Goal: Task Accomplishment & Management: Manage account settings

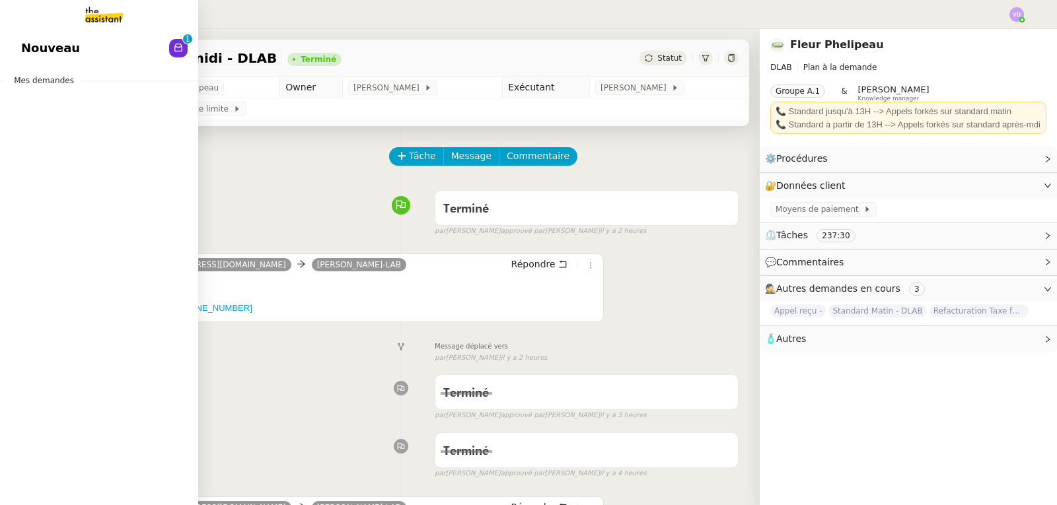
click at [50, 52] on span "Nouveau" at bounding box center [50, 48] width 59 height 20
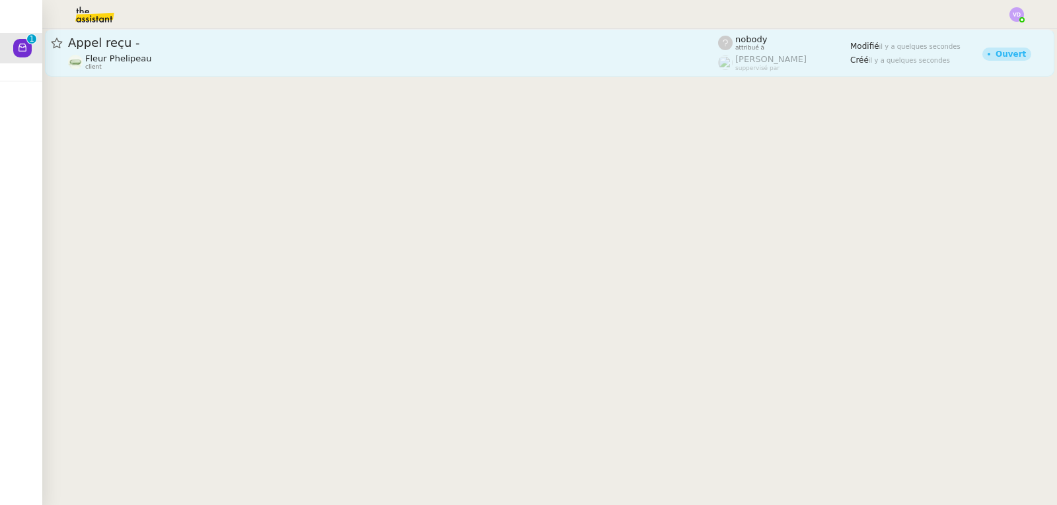
click at [294, 71] on link "Appel reçu - Fleur Phelipeau client nobody attribué à [PERSON_NAME] suppervisé …" at bounding box center [549, 53] width 1009 height 48
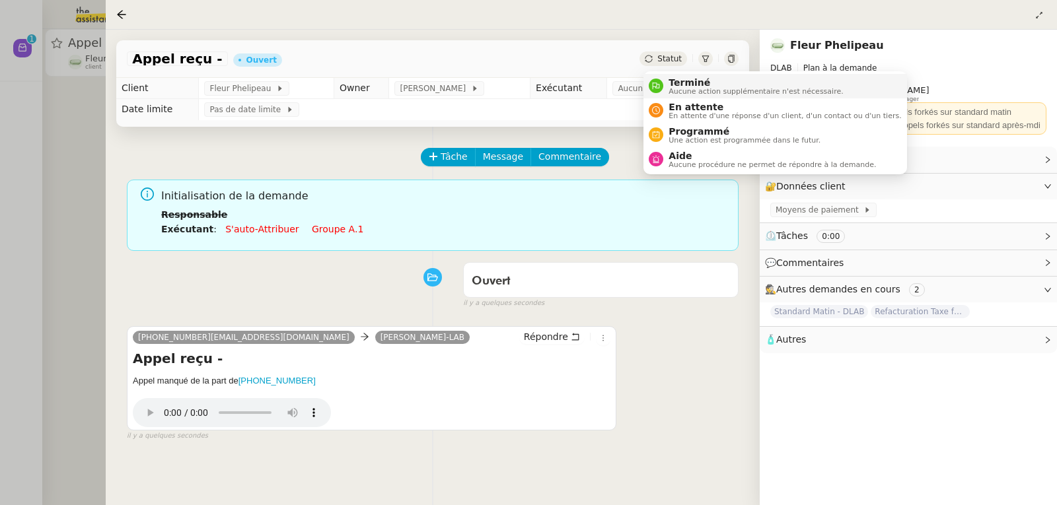
click at [678, 85] on span "Terminé" at bounding box center [756, 82] width 174 height 11
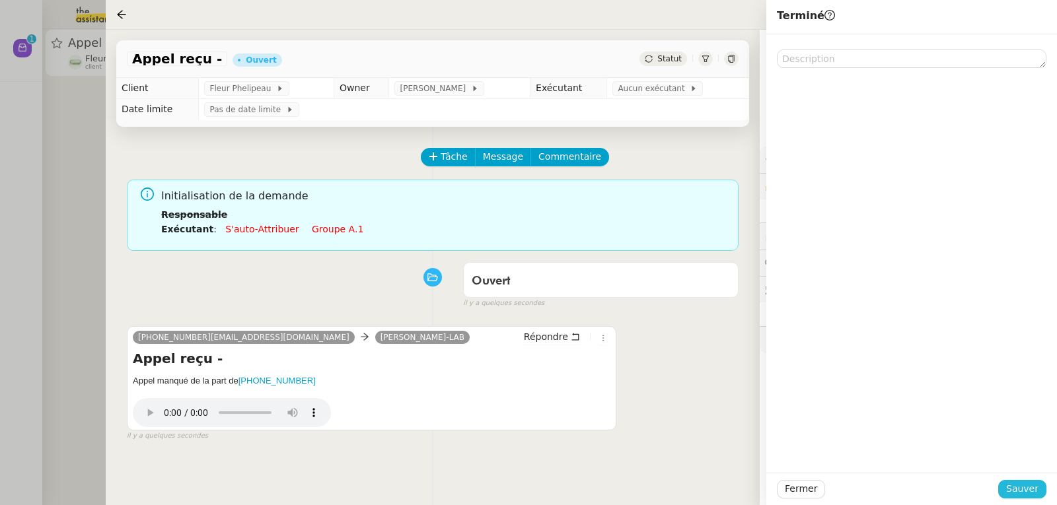
click at [1031, 490] on span "Sauver" at bounding box center [1022, 489] width 32 height 15
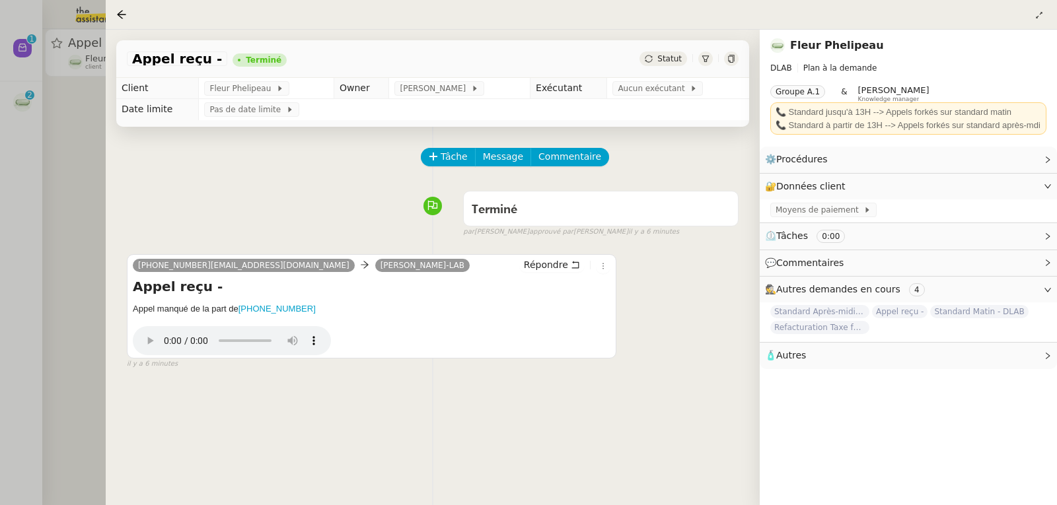
click at [65, 124] on div at bounding box center [528, 252] width 1057 height 505
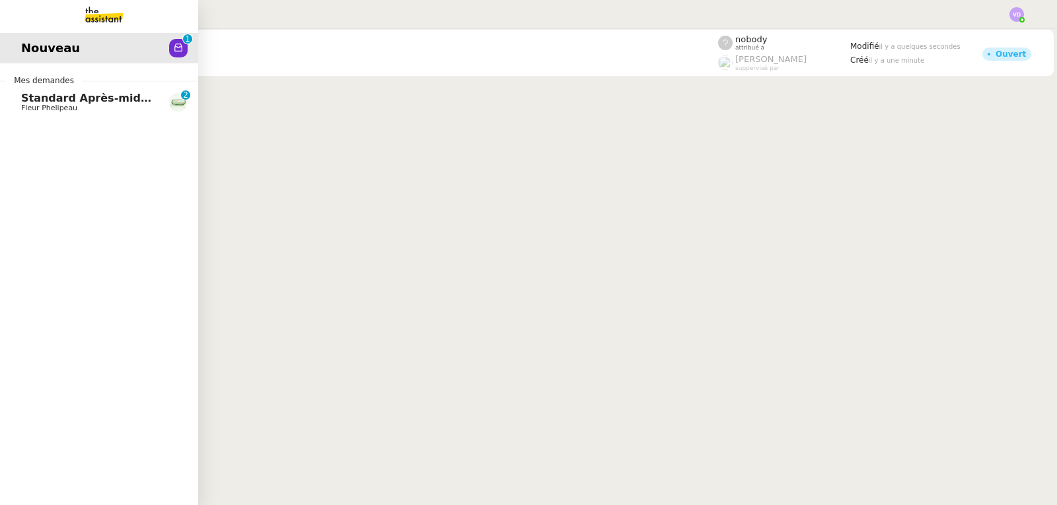
click at [17, 102] on link "Standard Après-midi - DLAB Fleur Phelipeau 0 1 2 3 4 5 6 7 8 9" at bounding box center [99, 102] width 198 height 30
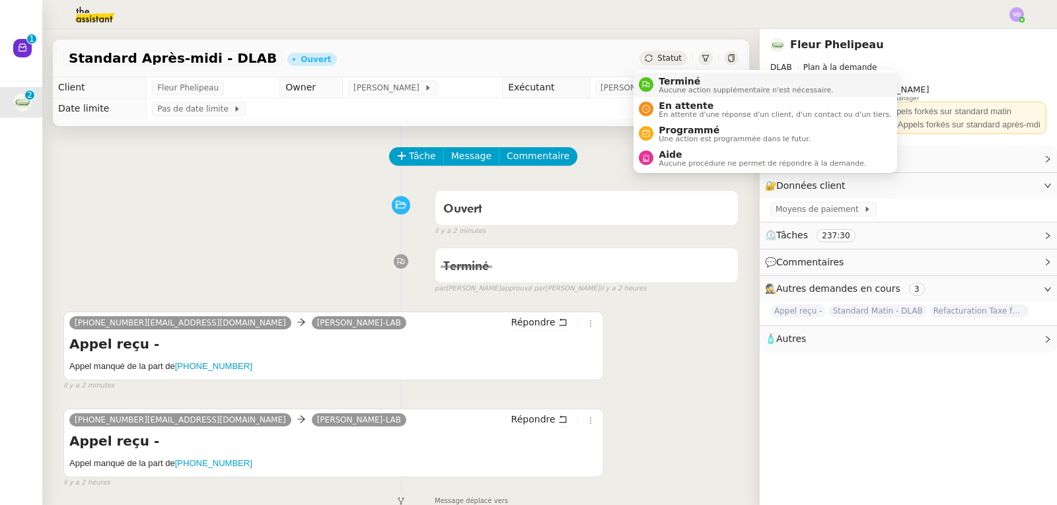
click at [674, 76] on span "Terminé" at bounding box center [746, 81] width 174 height 11
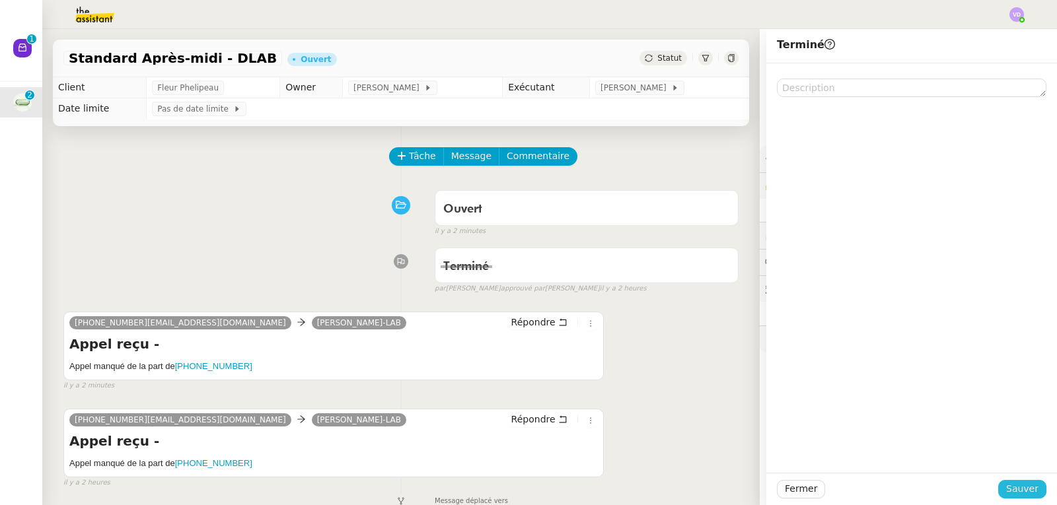
click at [1020, 491] on span "Sauver" at bounding box center [1022, 489] width 32 height 15
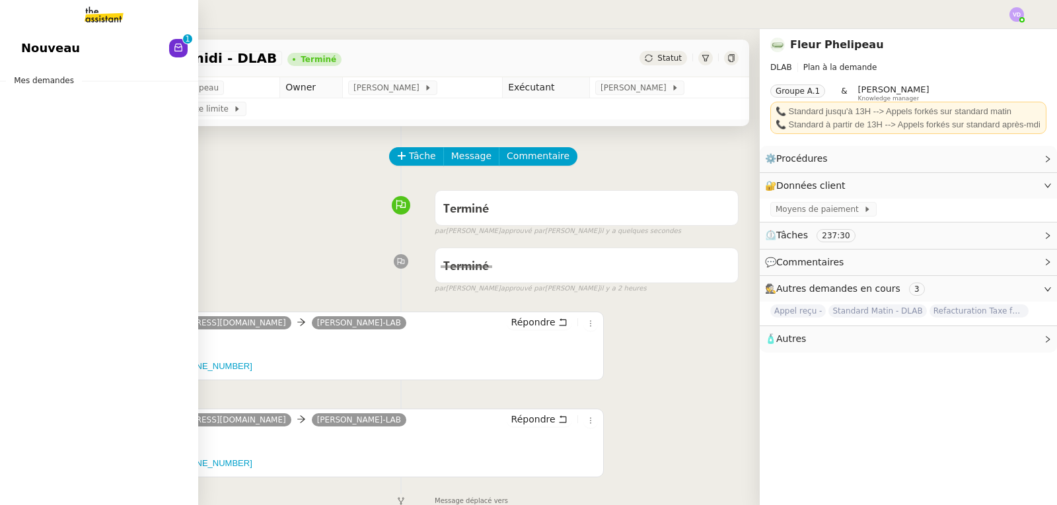
click at [40, 43] on span "Nouveau" at bounding box center [50, 48] width 59 height 20
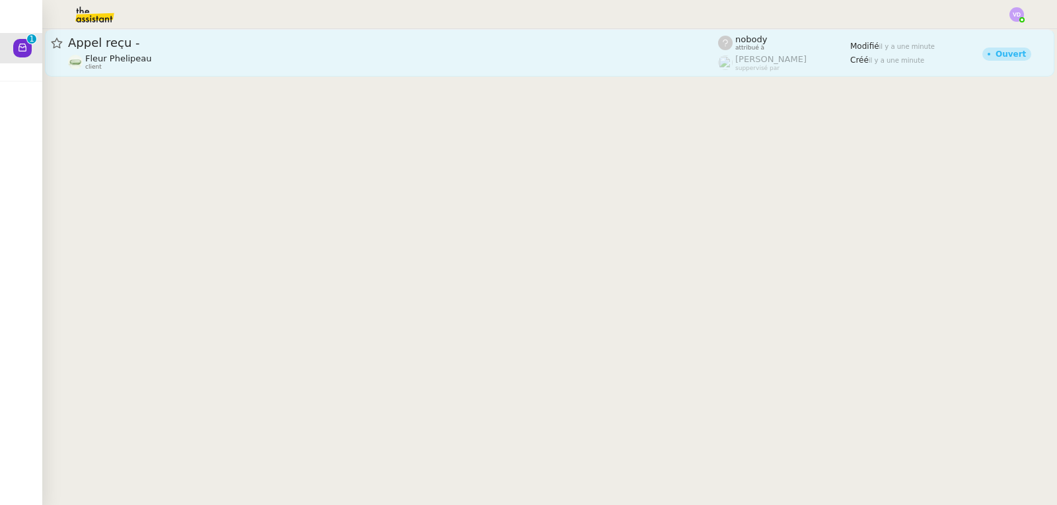
click at [329, 57] on div "Fleur Phelipeau client" at bounding box center [393, 62] width 650 height 17
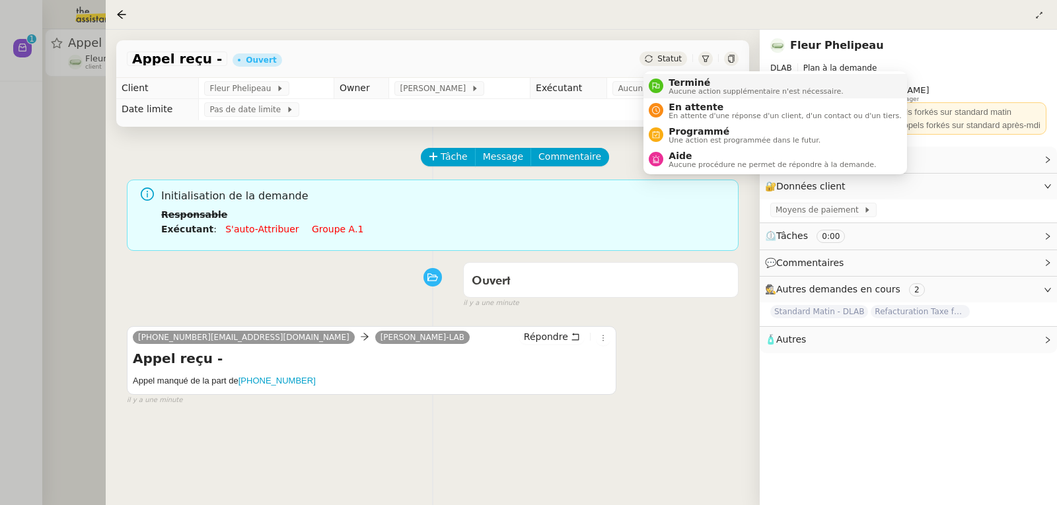
click at [679, 80] on span "Terminé" at bounding box center [756, 82] width 174 height 11
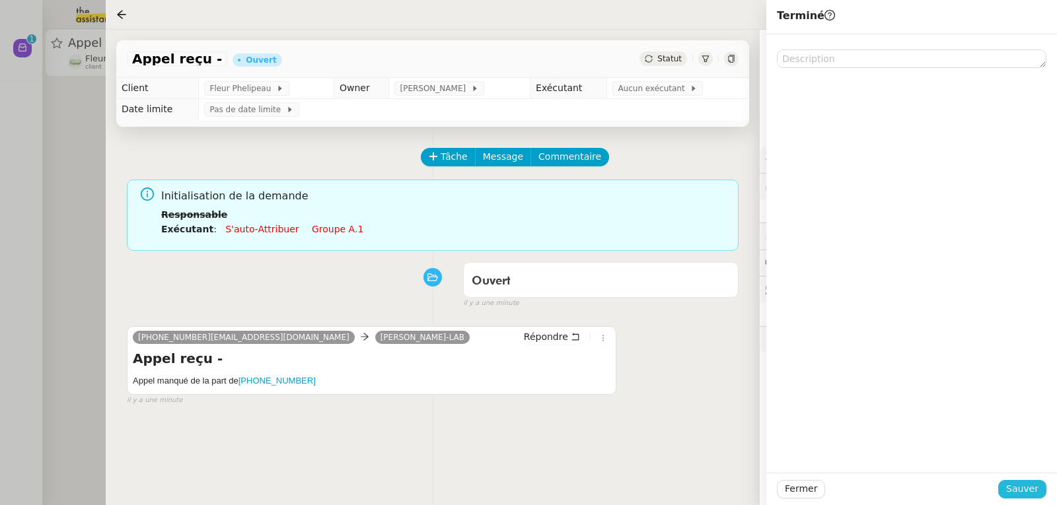
click at [1017, 491] on span "Sauver" at bounding box center [1022, 489] width 32 height 15
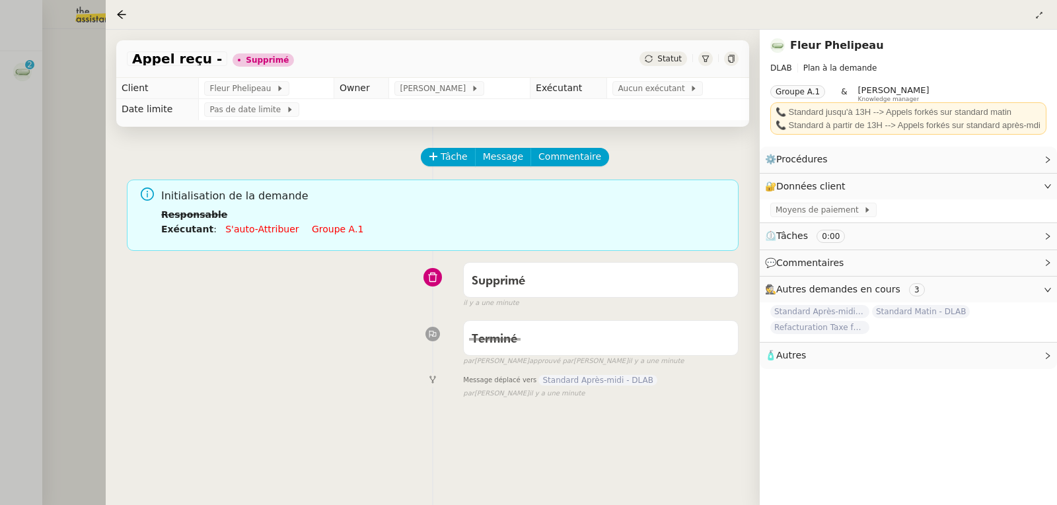
click at [49, 131] on div at bounding box center [528, 252] width 1057 height 505
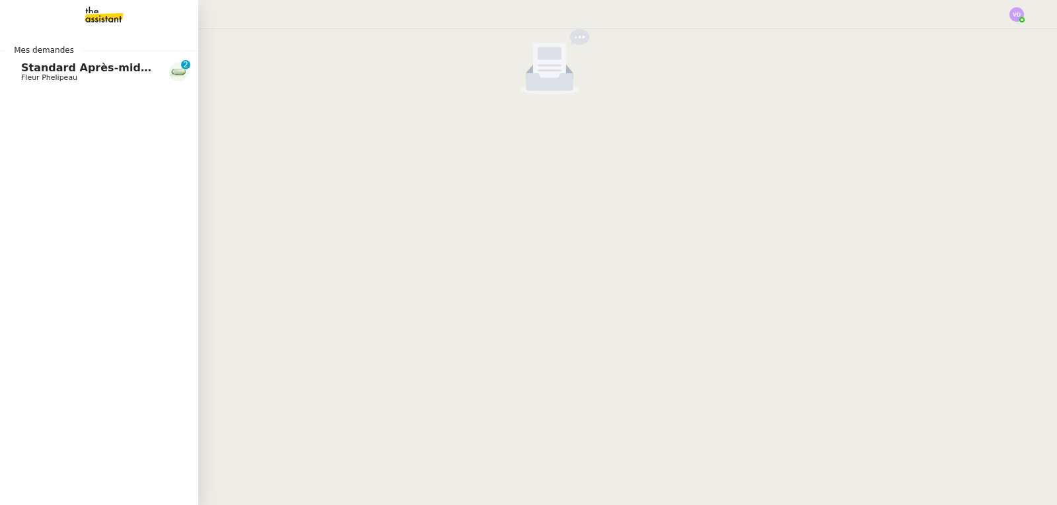
click at [42, 70] on span "Standard Après-midi - DLAB" at bounding box center [104, 67] width 166 height 13
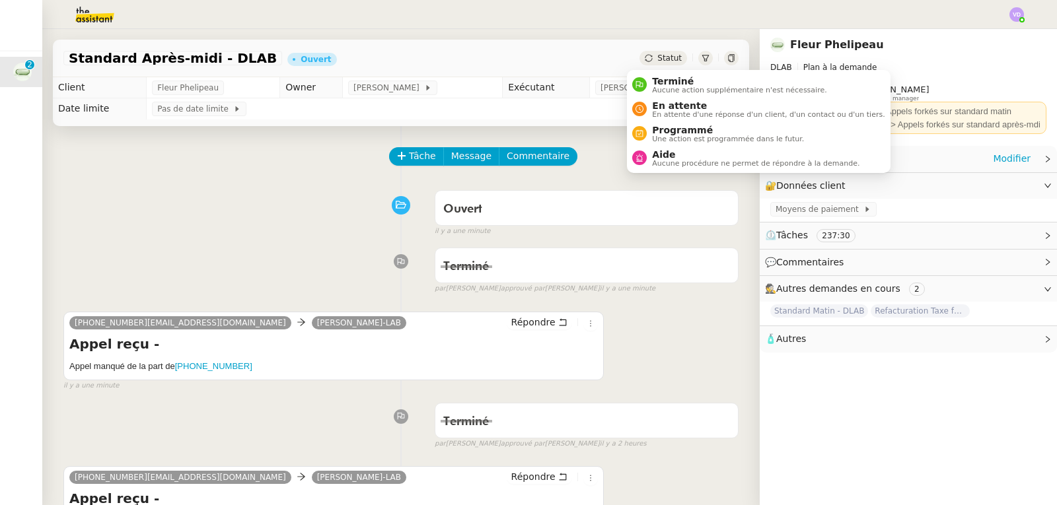
drag, startPoint x: 659, startPoint y: 82, endPoint x: 765, endPoint y: 180, distance: 144.4
click at [660, 82] on span "Terminé" at bounding box center [739, 81] width 174 height 11
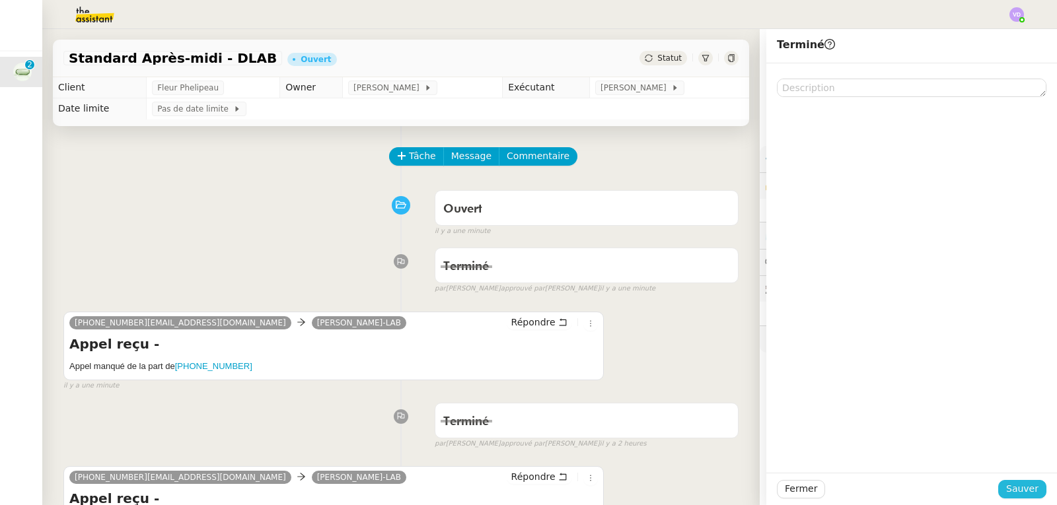
click at [1019, 489] on span "Sauver" at bounding box center [1022, 489] width 32 height 15
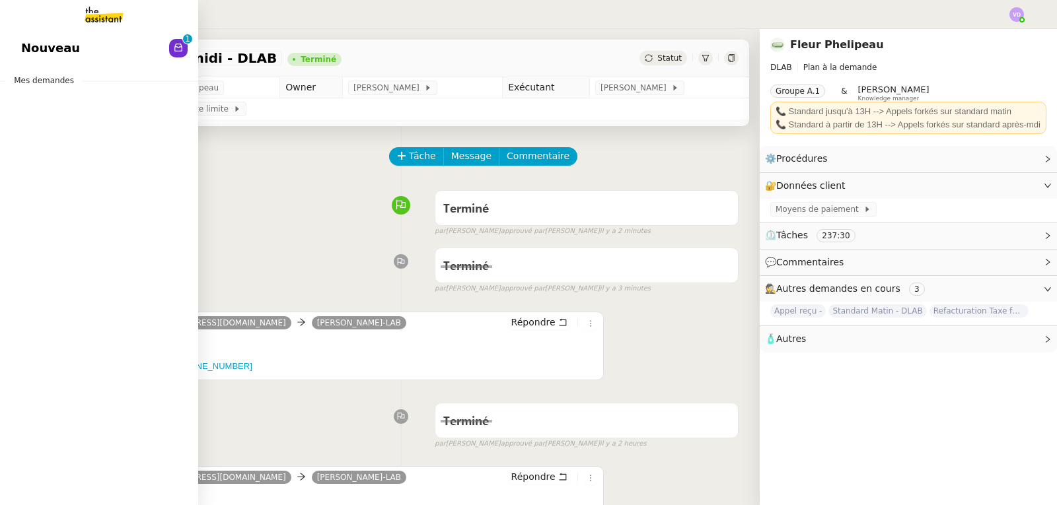
click at [24, 40] on span "Nouveau" at bounding box center [50, 48] width 59 height 20
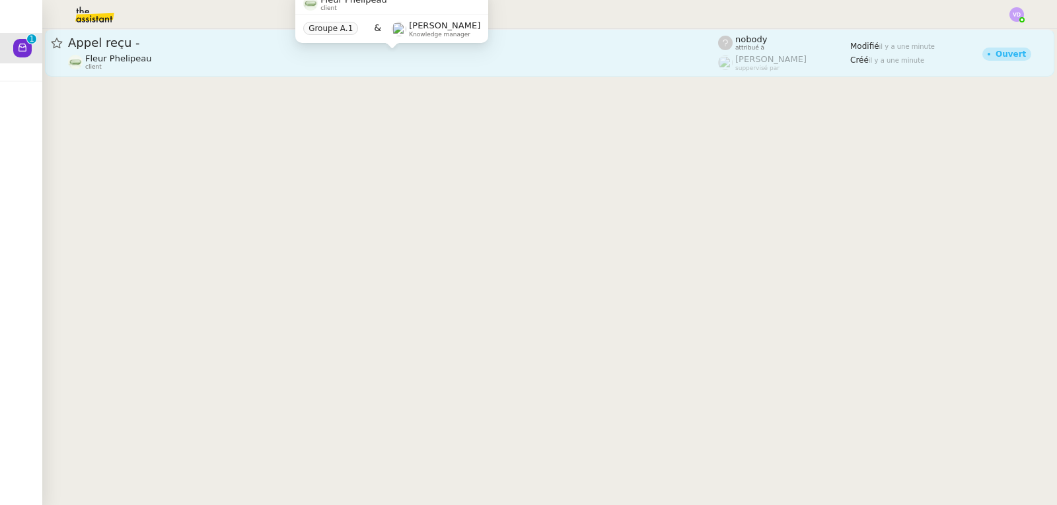
click at [237, 60] on div "Fleur Phelipeau client" at bounding box center [393, 62] width 650 height 17
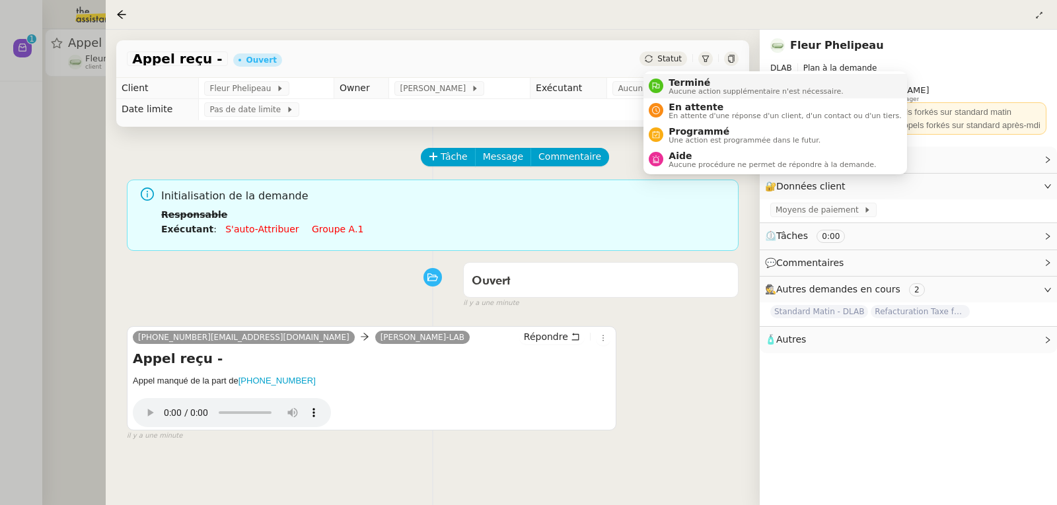
click at [684, 88] on span "Aucune action supplémentaire n'est nécessaire." at bounding box center [756, 91] width 174 height 7
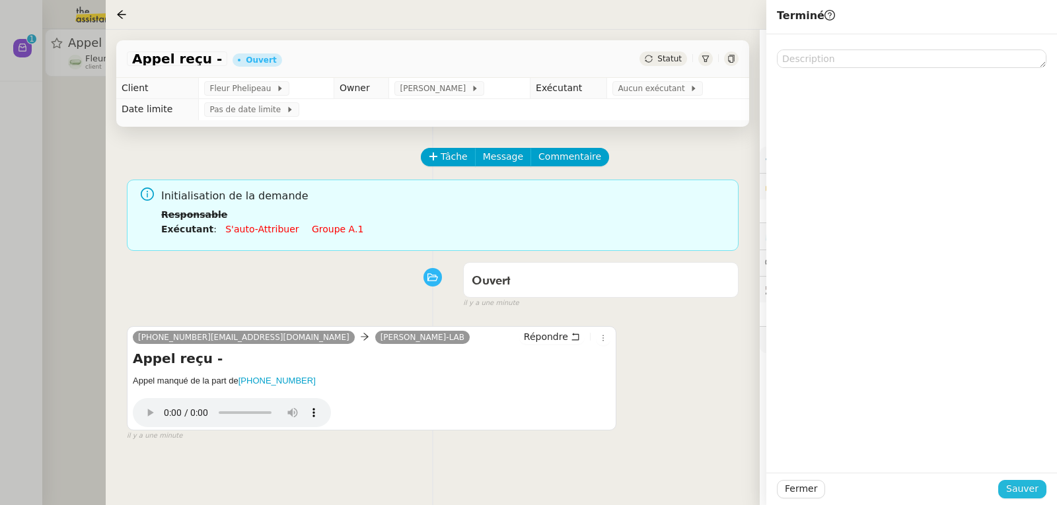
click at [1029, 493] on span "Sauver" at bounding box center [1022, 489] width 32 height 15
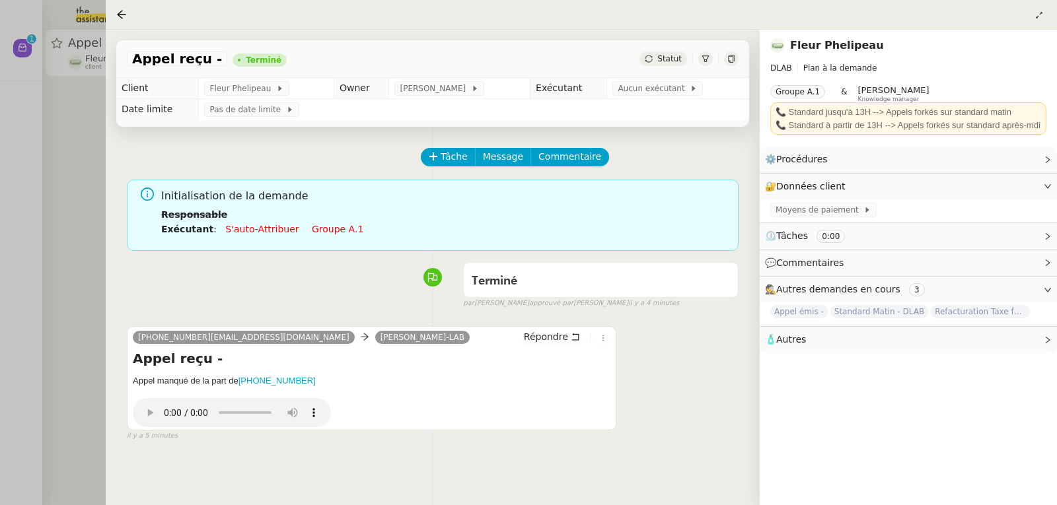
click at [67, 143] on div at bounding box center [528, 252] width 1057 height 505
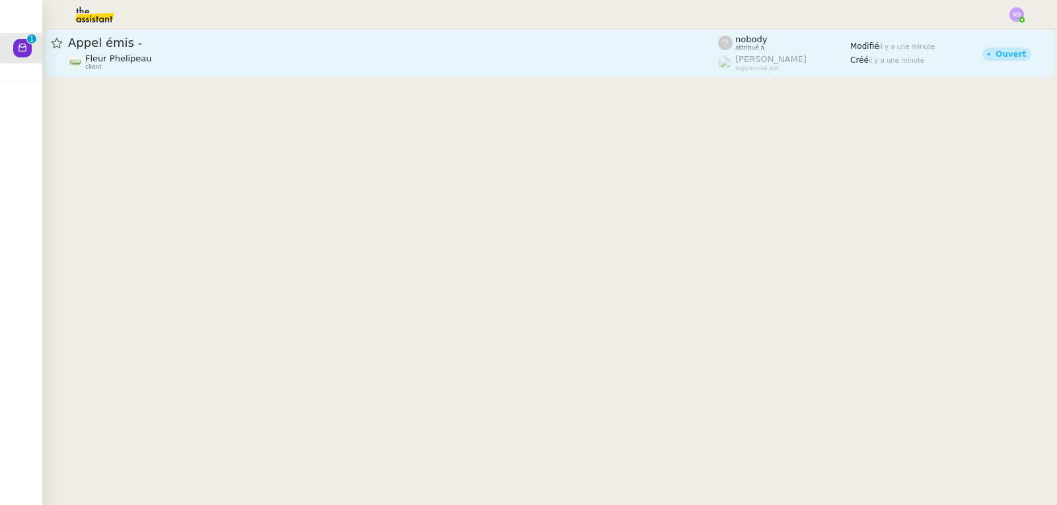
click at [147, 47] on span "Appel émis -" at bounding box center [393, 43] width 650 height 12
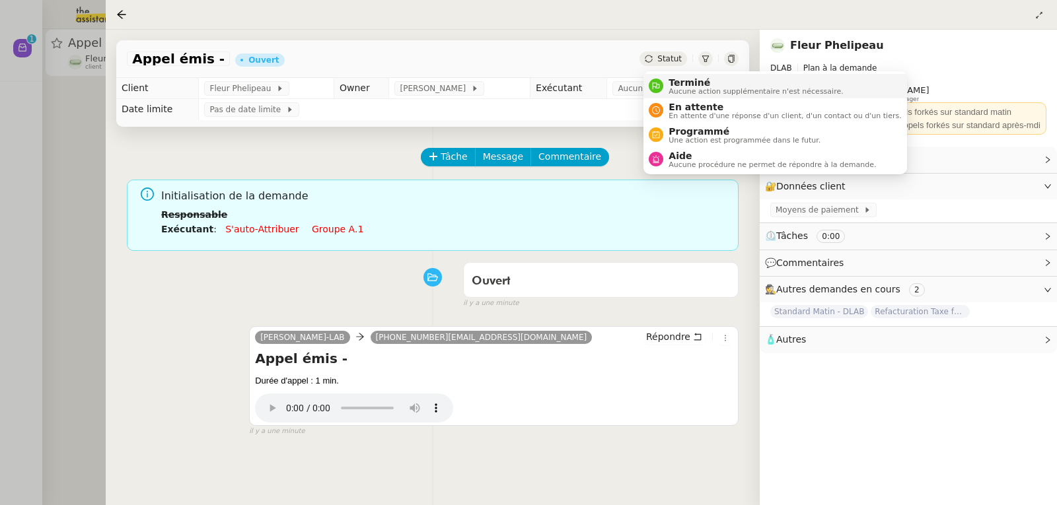
click at [682, 77] on span "Terminé" at bounding box center [756, 82] width 174 height 11
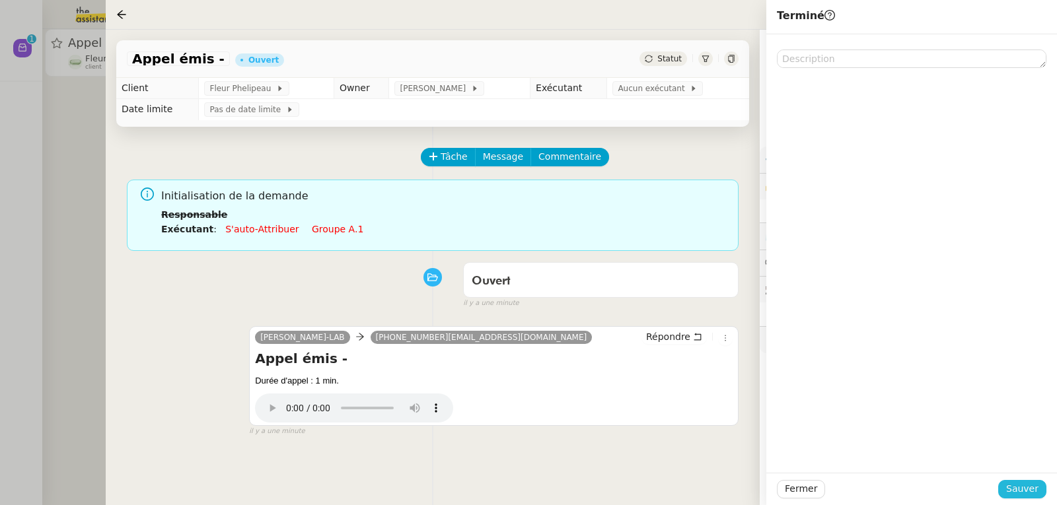
click at [1033, 492] on span "Sauver" at bounding box center [1022, 489] width 32 height 15
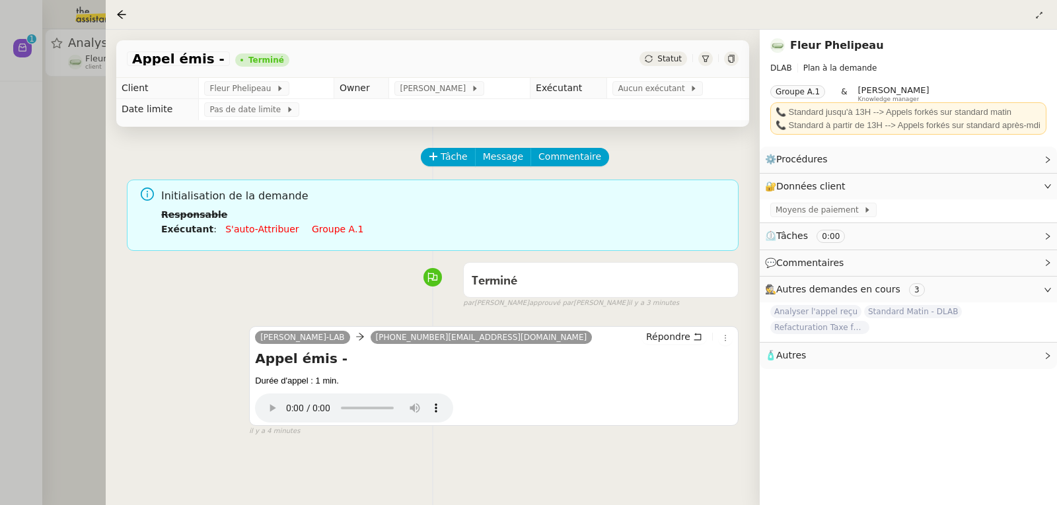
click at [79, 121] on div at bounding box center [528, 252] width 1057 height 505
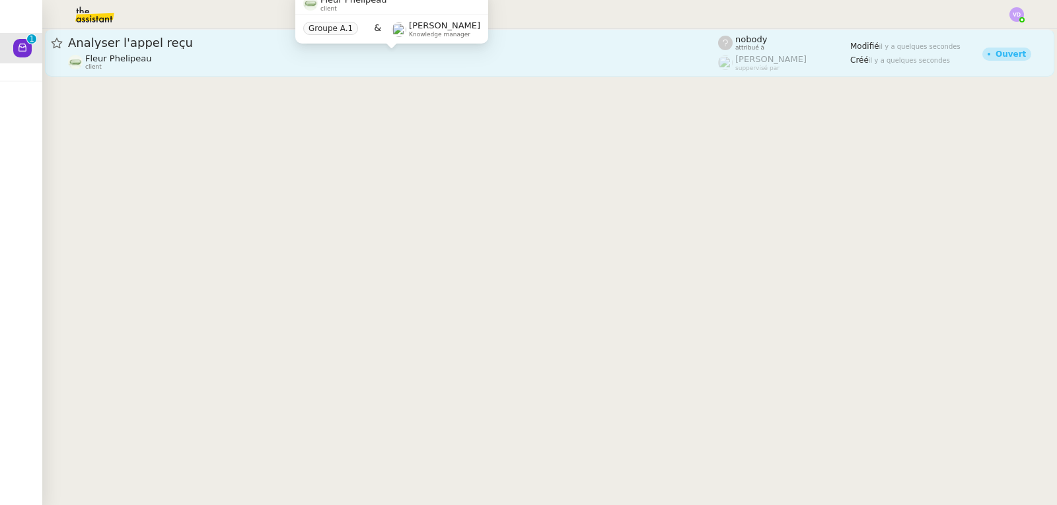
click at [225, 57] on div "Fleur Phelipeau client" at bounding box center [393, 62] width 650 height 17
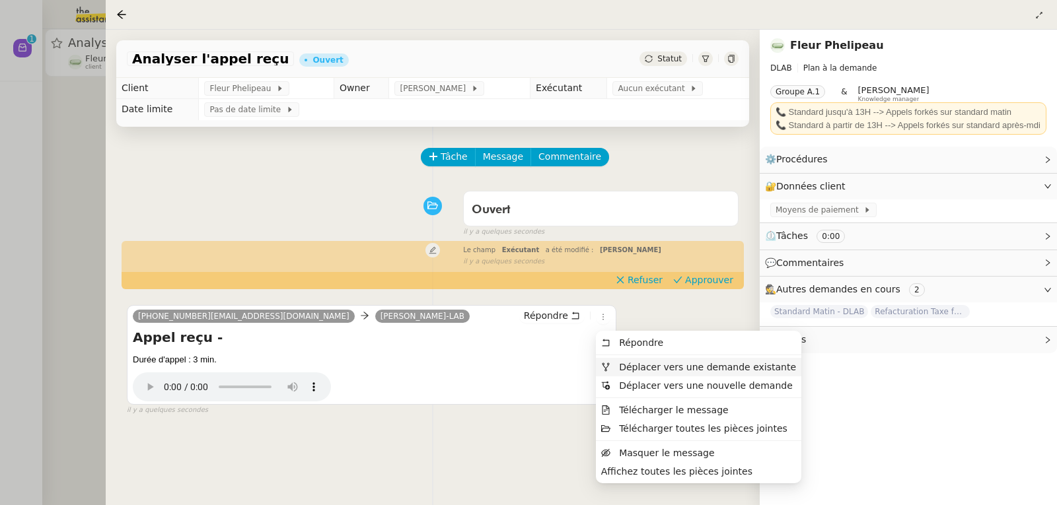
click at [634, 362] on span "Déplacer vers une demande existante" at bounding box center [707, 367] width 177 height 11
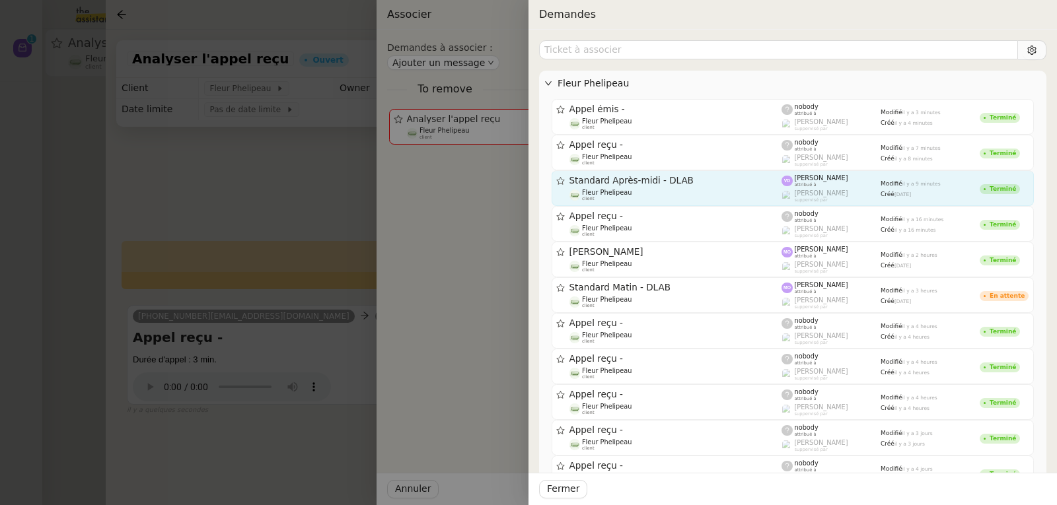
click at [639, 181] on span "Standard Après-midi - DLAB" at bounding box center [675, 180] width 213 height 9
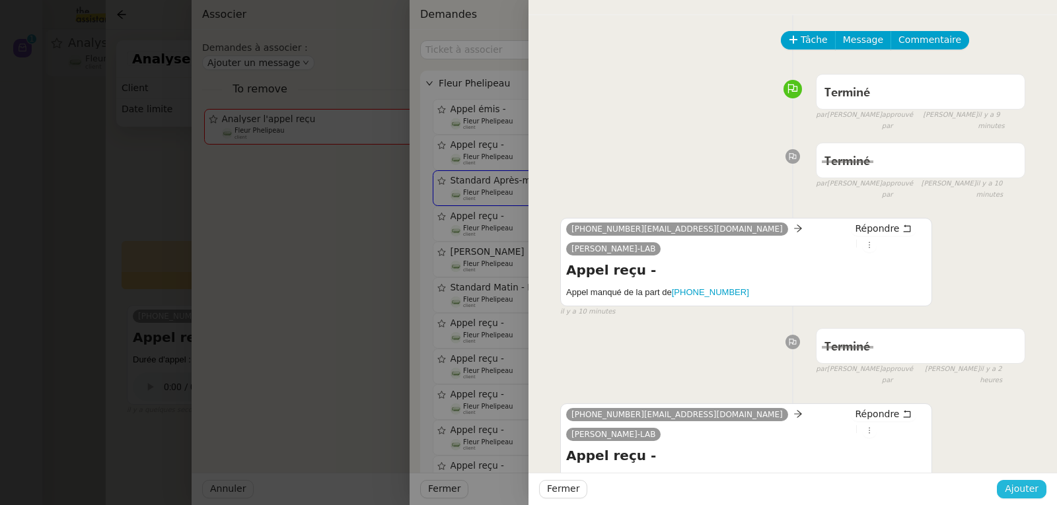
click at [1020, 490] on span "Ajouter" at bounding box center [1022, 489] width 34 height 15
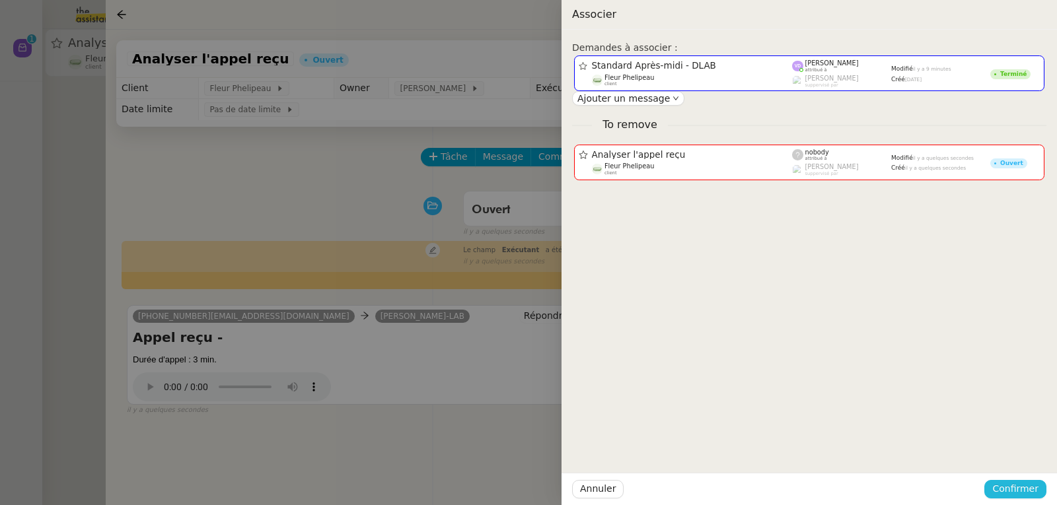
click at [1007, 487] on span "Confirmer" at bounding box center [1015, 489] width 46 height 15
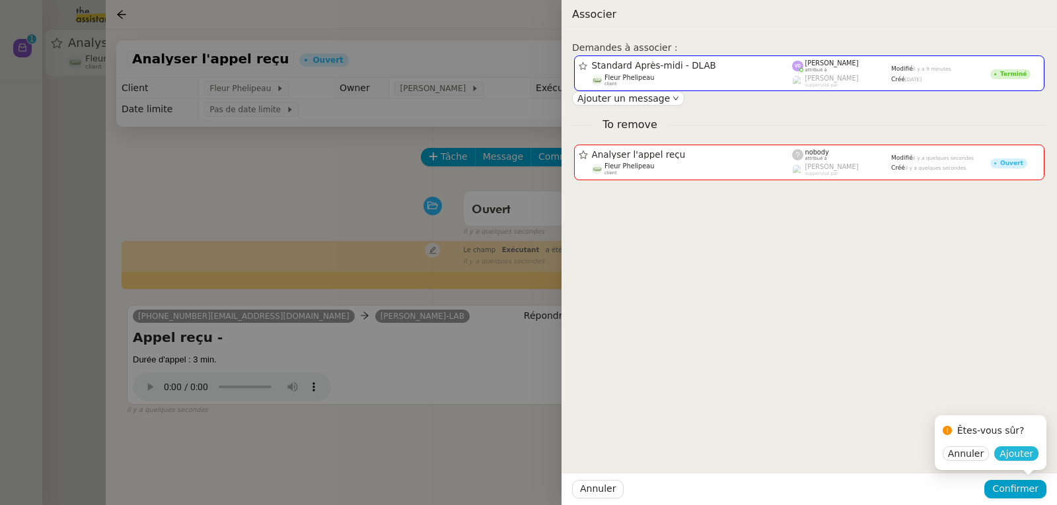
click at [1017, 458] on span "Ajouter" at bounding box center [1017, 453] width 34 height 13
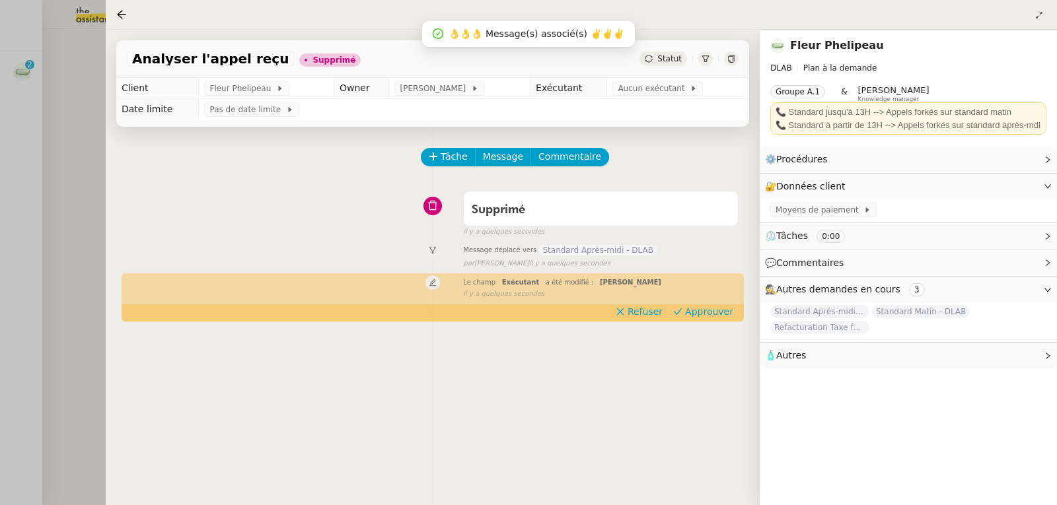
click at [50, 114] on div at bounding box center [528, 252] width 1057 height 505
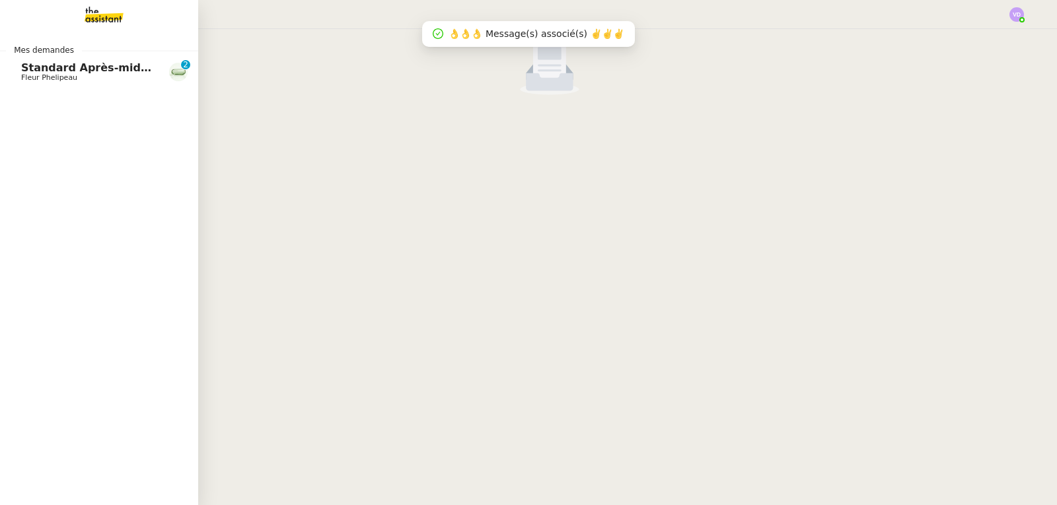
click at [33, 68] on span "Standard Après-midi - DLAB" at bounding box center [104, 67] width 166 height 13
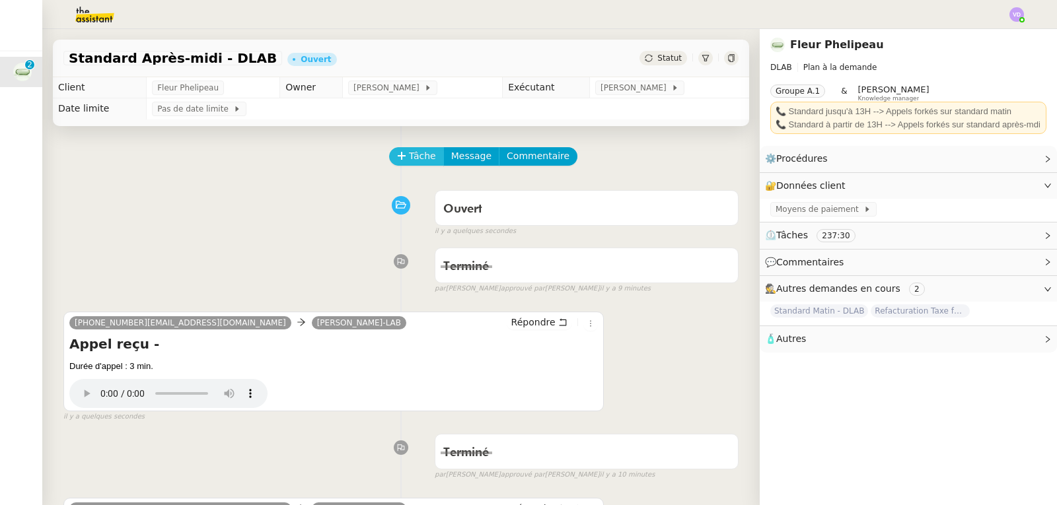
click at [409, 154] on span "Tâche" at bounding box center [422, 156] width 27 height 15
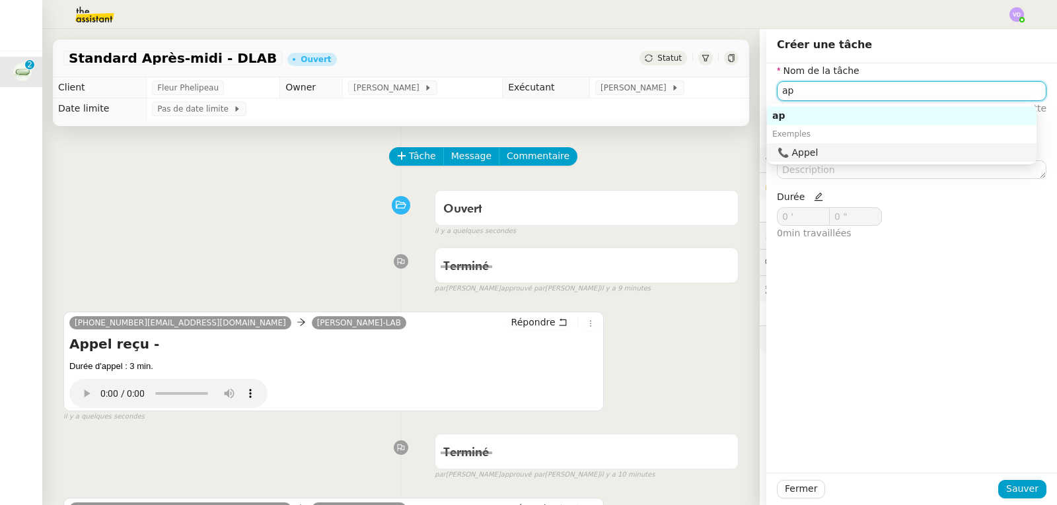
click at [801, 152] on div "📞 Appel" at bounding box center [905, 153] width 254 height 12
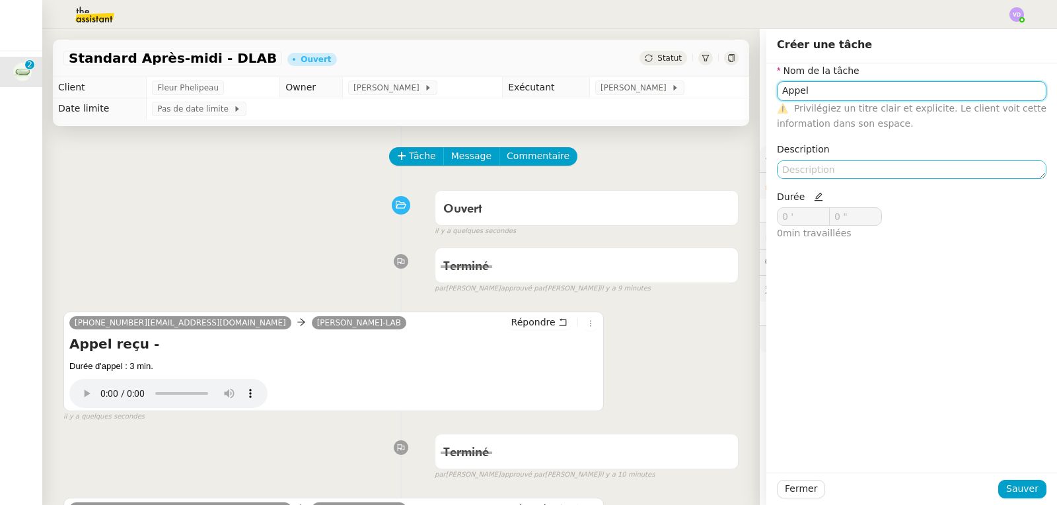
type input "Appel"
click at [802, 174] on textarea at bounding box center [912, 170] width 270 height 18
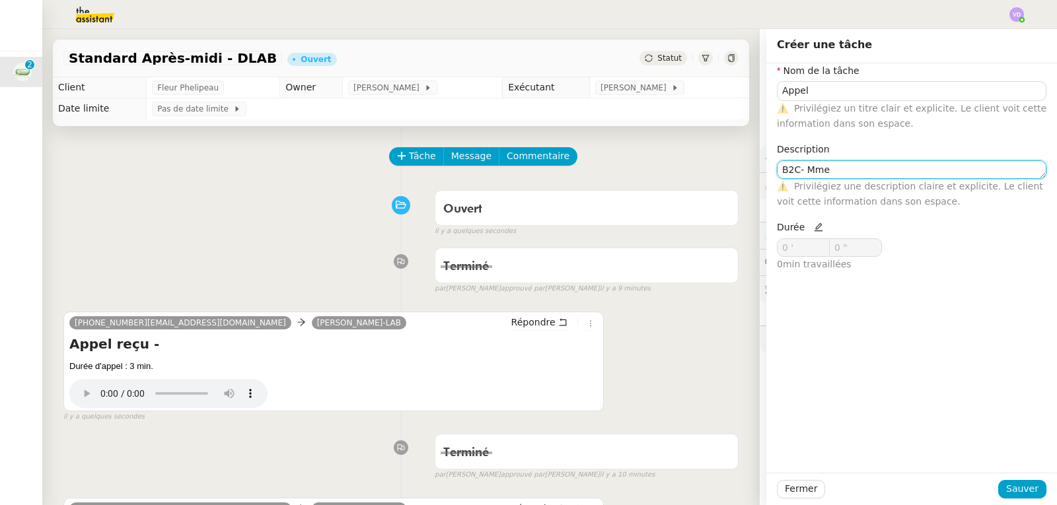
paste textarea "[PERSON_NAME]"
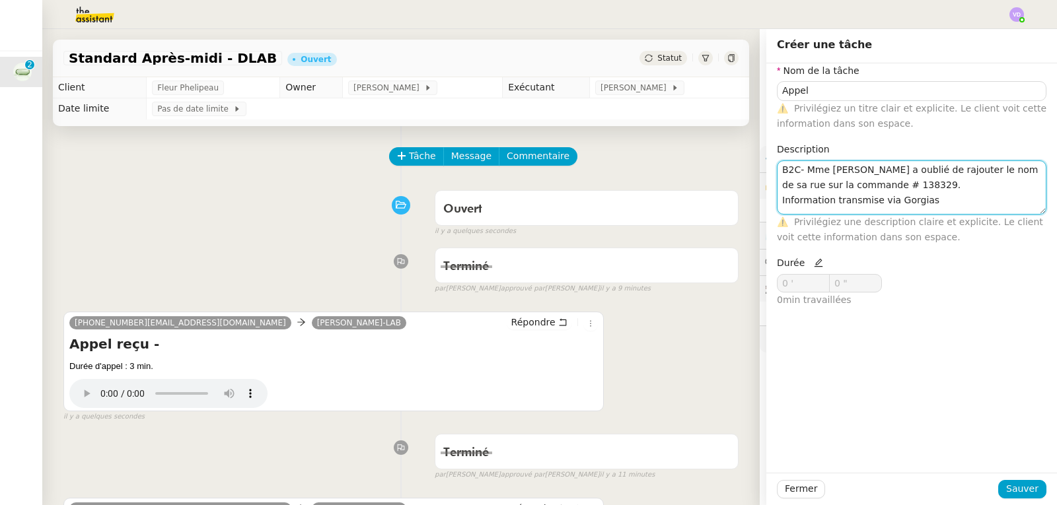
type textarea "B2C- Mme [PERSON_NAME] a oublié de rajouter le nom de sa rue sur la commande # …"
click at [814, 266] on icon at bounding box center [818, 262] width 9 height 9
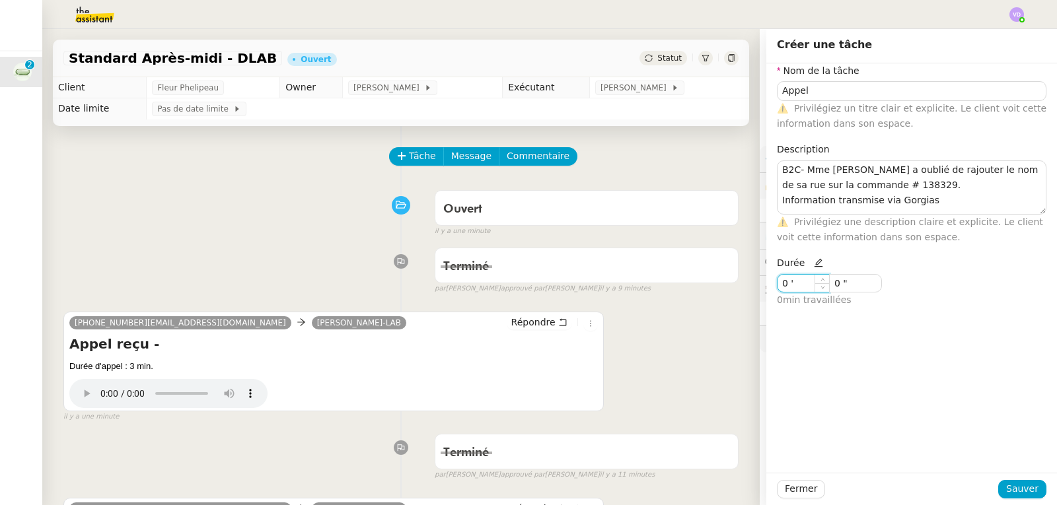
drag, startPoint x: 798, startPoint y: 277, endPoint x: 773, endPoint y: 284, distance: 26.0
click at [778, 284] on input "0 '" at bounding box center [804, 283] width 52 height 17
type input "5 '"
click at [1009, 493] on span "Sauver" at bounding box center [1022, 489] width 32 height 15
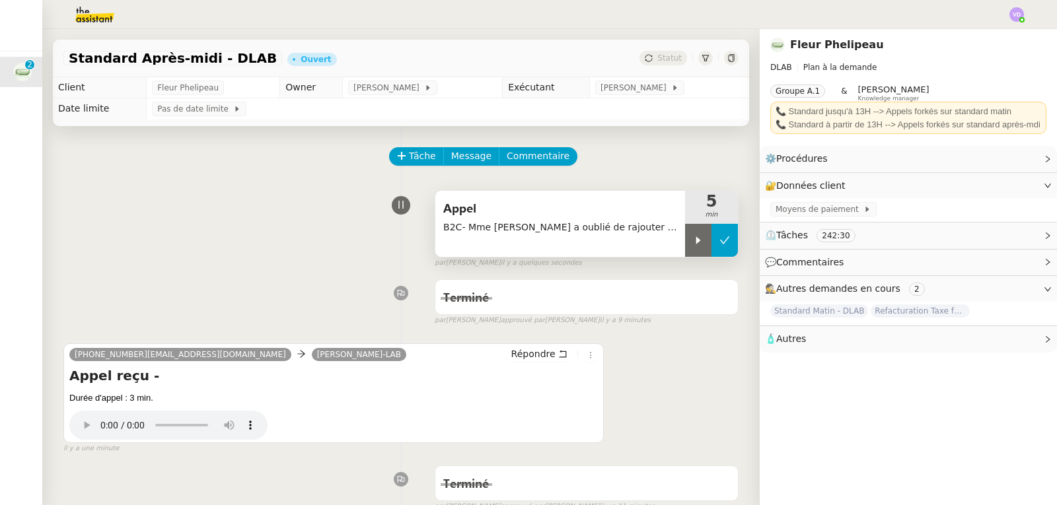
click at [719, 244] on icon at bounding box center [724, 240] width 11 height 11
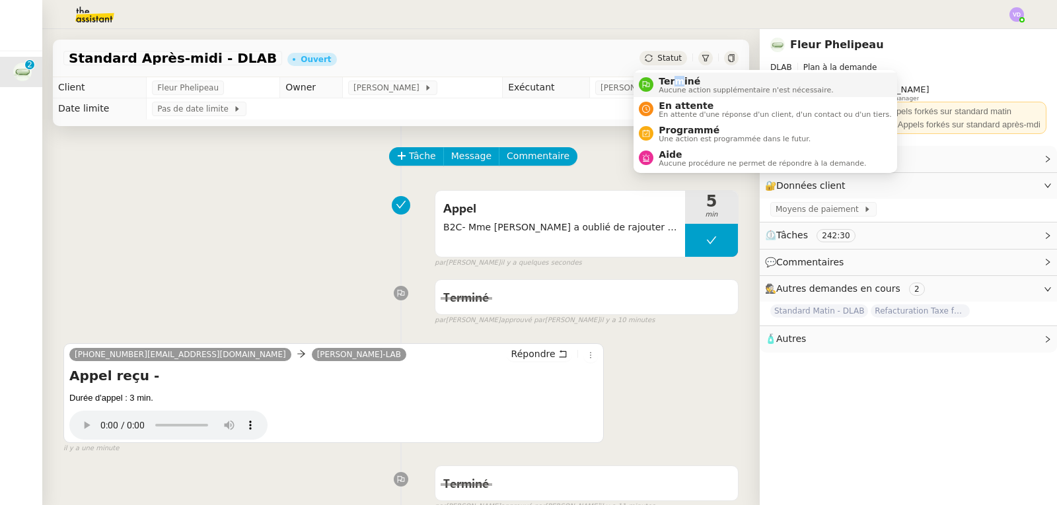
click at [676, 76] on span "Terminé" at bounding box center [746, 81] width 174 height 11
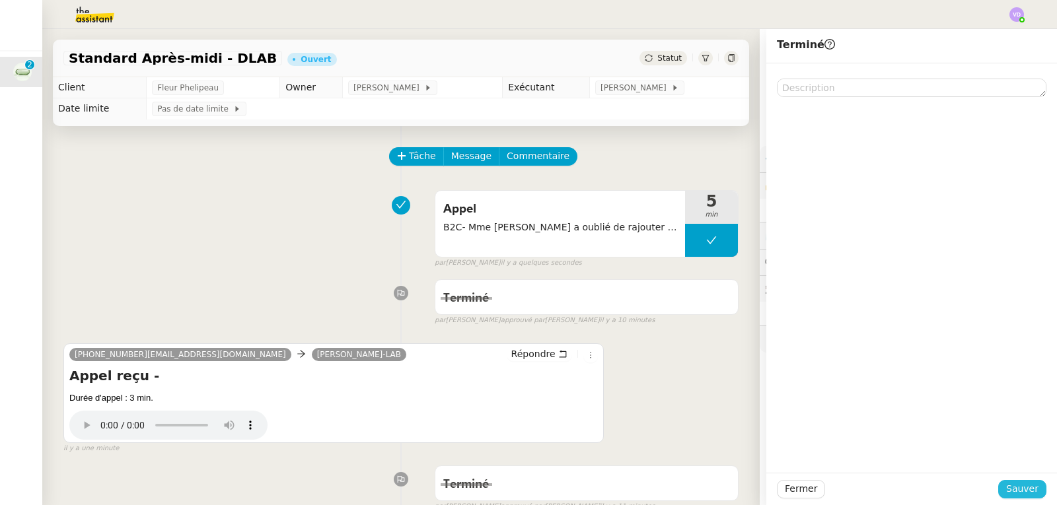
drag, startPoint x: 1014, startPoint y: 491, endPoint x: 783, endPoint y: 18, distance: 525.6
click at [1015, 491] on span "Sauver" at bounding box center [1022, 489] width 32 height 15
